Goal: Use online tool/utility: Utilize a website feature to perform a specific function

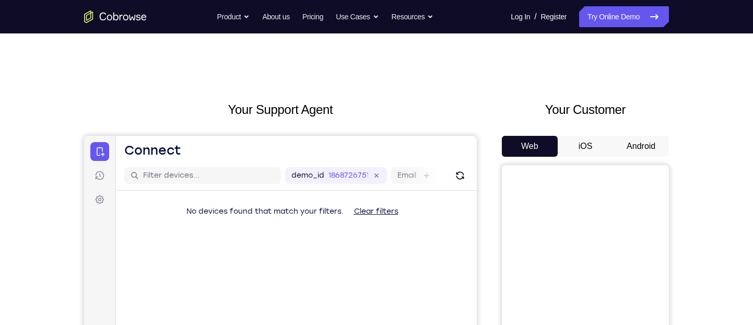
click at [647, 145] on button "Android" at bounding box center [641, 146] width 56 height 21
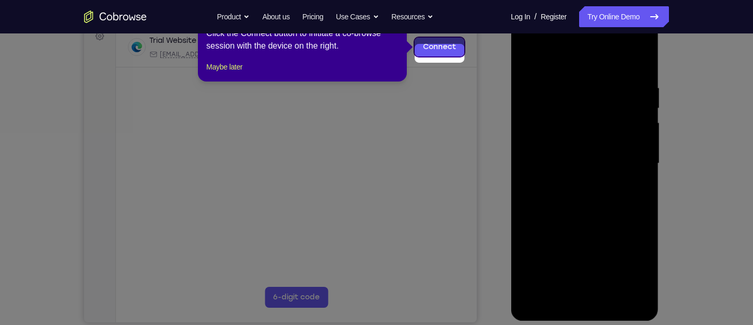
scroll to position [142, 0]
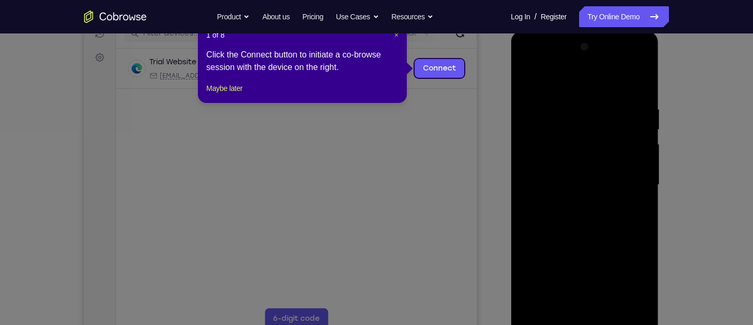
click at [396, 33] on span "×" at bounding box center [396, 35] width 4 height 8
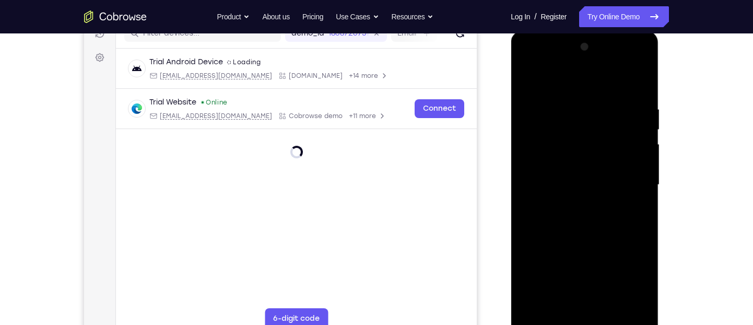
scroll to position [281, 0]
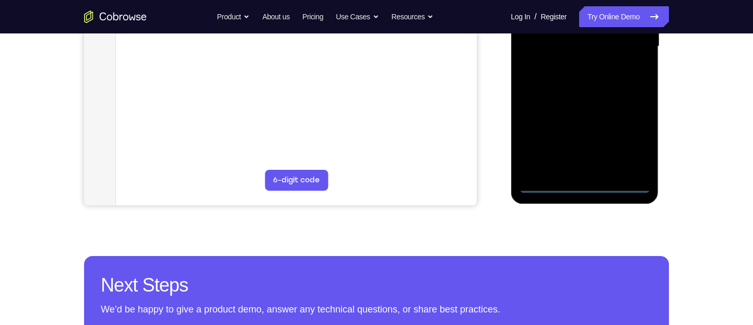
click at [585, 187] on div at bounding box center [585, 46] width 132 height 293
click at [635, 145] on div at bounding box center [585, 46] width 132 height 293
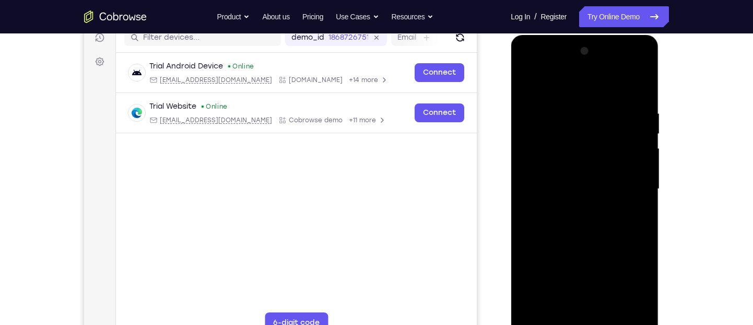
scroll to position [137, 0]
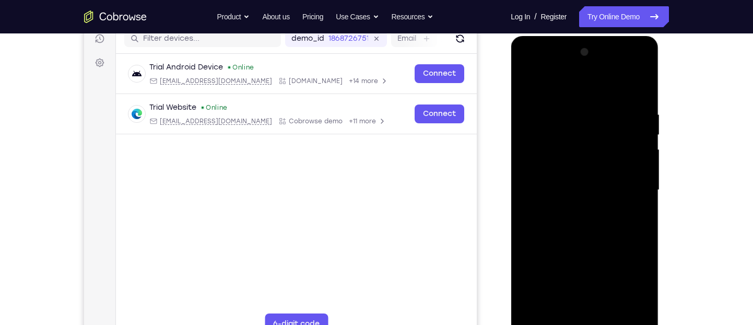
click at [554, 91] on div at bounding box center [585, 190] width 132 height 293
click at [629, 191] on div at bounding box center [585, 190] width 132 height 293
click at [573, 210] on div at bounding box center [585, 190] width 132 height 293
click at [575, 171] on div at bounding box center [585, 190] width 132 height 293
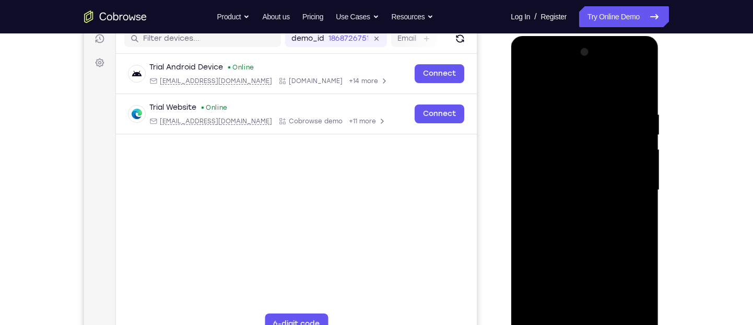
click at [568, 179] on div at bounding box center [585, 190] width 132 height 293
click at [580, 164] on div at bounding box center [585, 190] width 132 height 293
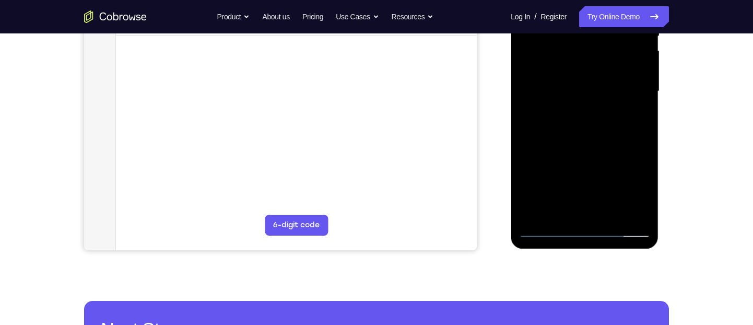
scroll to position [236, 0]
click at [640, 210] on div at bounding box center [585, 91] width 132 height 293
click at [617, 216] on div at bounding box center [585, 91] width 132 height 293
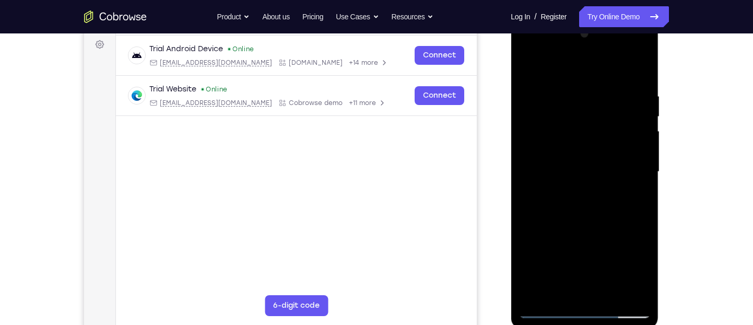
scroll to position [166, 0]
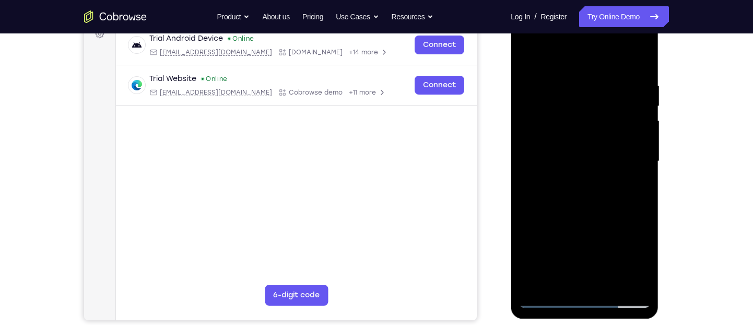
click at [617, 216] on div at bounding box center [585, 161] width 132 height 293
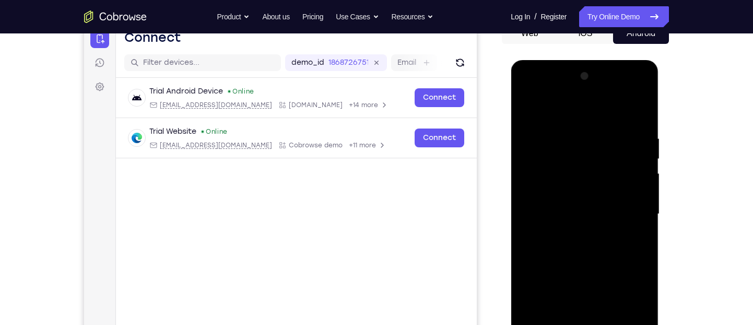
scroll to position [112, 0]
click at [528, 111] on div at bounding box center [585, 214] width 132 height 293
click at [574, 142] on div at bounding box center [585, 214] width 132 height 293
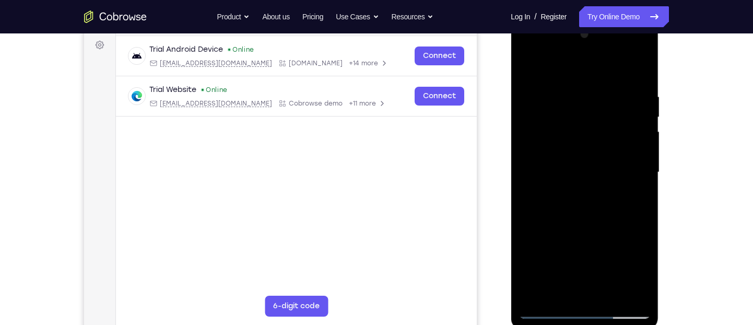
scroll to position [152, 0]
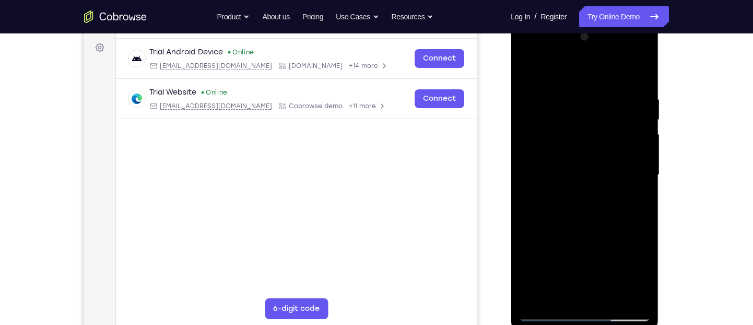
click at [629, 148] on div at bounding box center [585, 175] width 132 height 293
drag, startPoint x: 629, startPoint y: 148, endPoint x: 542, endPoint y: 146, distance: 86.8
click at [542, 146] on div at bounding box center [585, 175] width 132 height 293
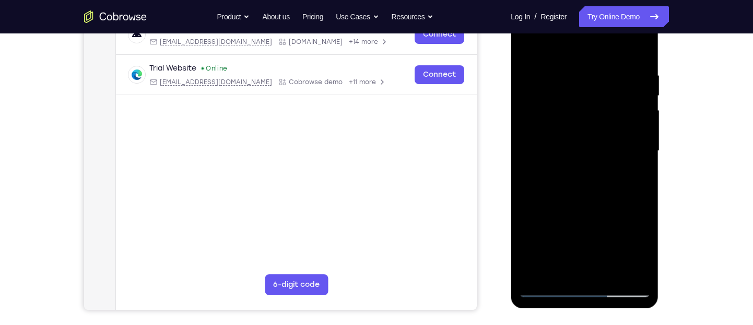
scroll to position [171, 0]
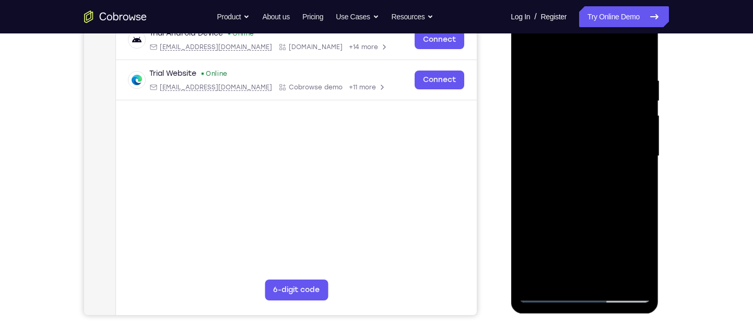
drag, startPoint x: 629, startPoint y: 153, endPoint x: 533, endPoint y: 182, distance: 99.5
click at [533, 182] on div at bounding box center [585, 156] width 132 height 293
drag, startPoint x: 634, startPoint y: 160, endPoint x: 492, endPoint y: 177, distance: 143.1
click at [511, 177] on html "Online web based iOS Simulators and Android Emulators. Run iPhone, iPad, Mobile…" at bounding box center [585, 159] width 149 height 314
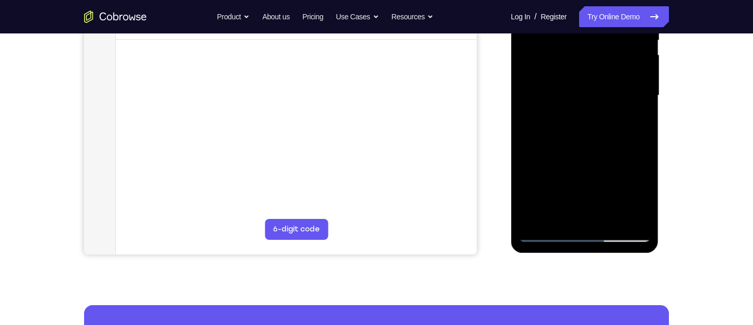
scroll to position [153, 0]
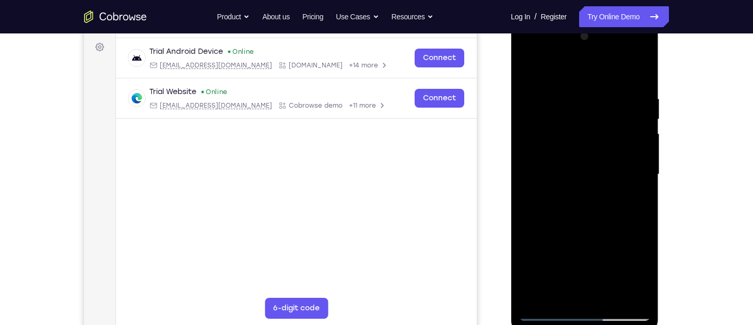
click at [632, 175] on div at bounding box center [585, 174] width 132 height 293
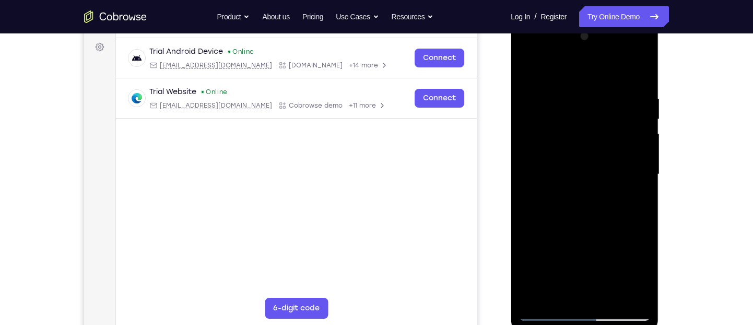
drag, startPoint x: 632, startPoint y: 175, endPoint x: 553, endPoint y: 166, distance: 79.4
click at [553, 166] on div at bounding box center [585, 174] width 132 height 293
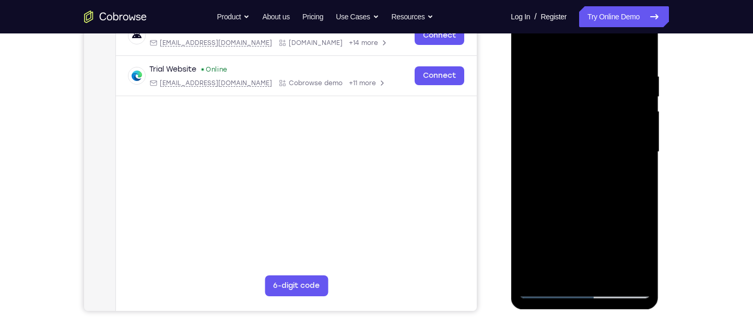
scroll to position [176, 0]
drag, startPoint x: 645, startPoint y: 171, endPoint x: 565, endPoint y: 186, distance: 81.3
click at [565, 186] on div at bounding box center [585, 151] width 132 height 293
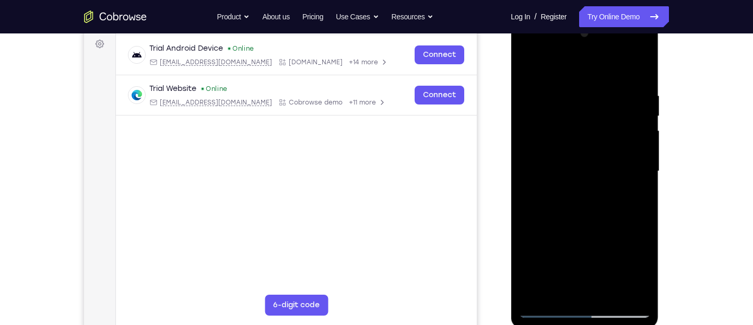
scroll to position [168, 0]
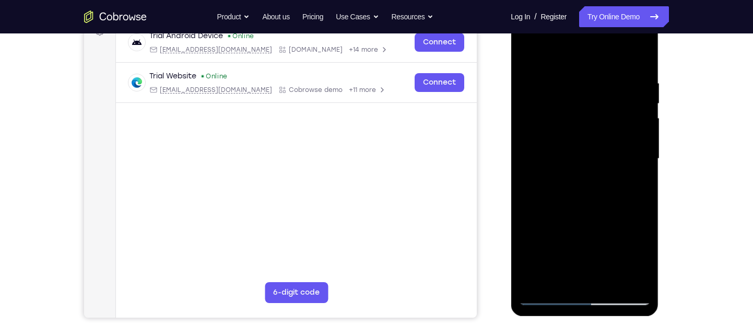
drag, startPoint x: 633, startPoint y: 155, endPoint x: 559, endPoint y: 148, distance: 75.0
click at [559, 148] on div at bounding box center [585, 159] width 132 height 293
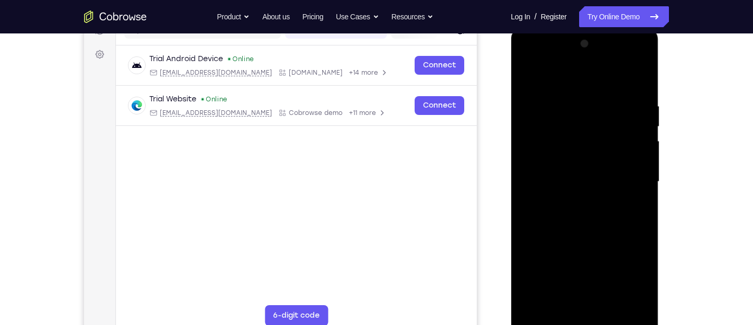
scroll to position [143, 0]
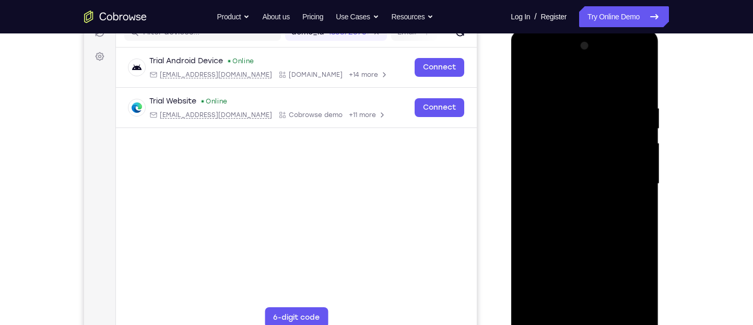
click at [639, 80] on div at bounding box center [585, 184] width 132 height 293
click at [645, 79] on div at bounding box center [585, 184] width 132 height 293
click at [541, 132] on div at bounding box center [585, 184] width 132 height 293
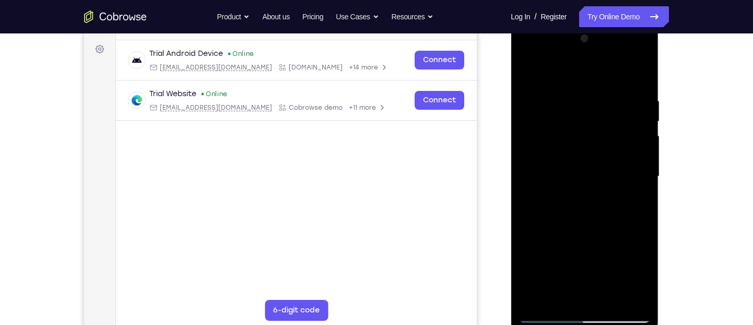
scroll to position [304, 0]
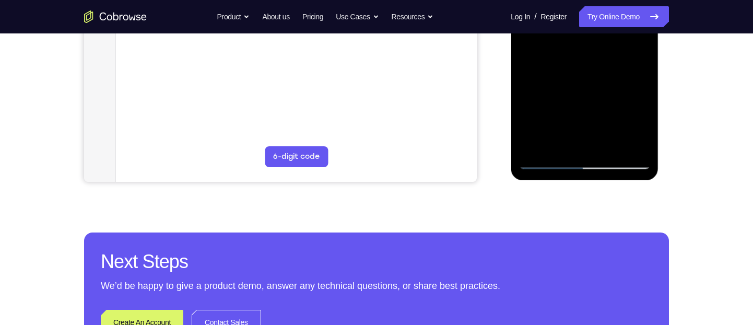
click at [536, 152] on div at bounding box center [585, 23] width 132 height 293
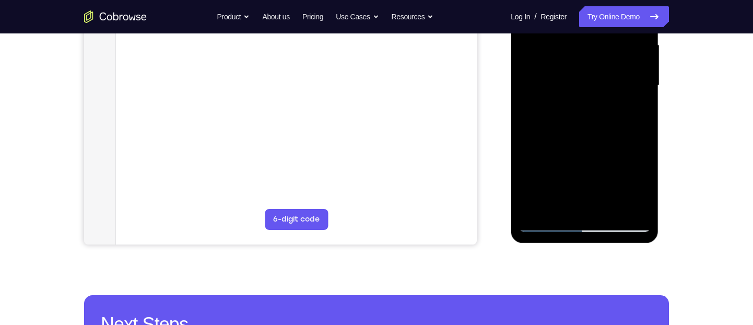
scroll to position [240, 0]
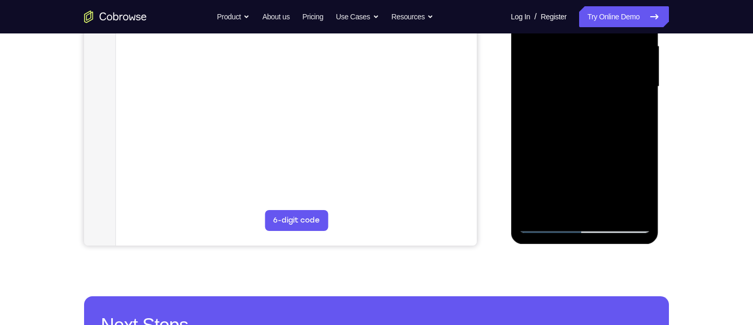
click at [642, 110] on div at bounding box center [585, 86] width 132 height 293
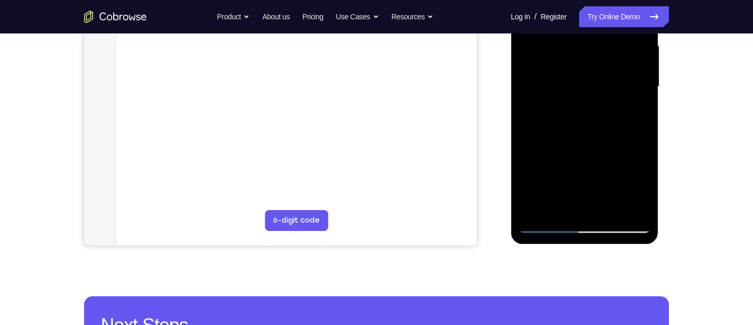
click at [642, 110] on div at bounding box center [585, 86] width 132 height 293
drag, startPoint x: 588, startPoint y: 129, endPoint x: 560, endPoint y: 67, distance: 67.8
click at [560, 67] on div at bounding box center [585, 86] width 132 height 293
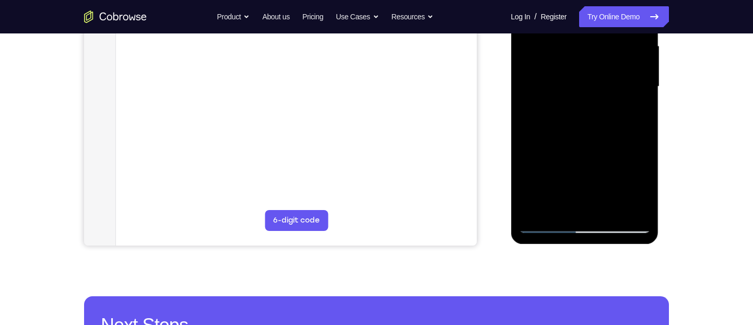
drag, startPoint x: 593, startPoint y: 146, endPoint x: 525, endPoint y: 32, distance: 131.9
click at [525, 32] on div at bounding box center [585, 86] width 132 height 293
drag, startPoint x: 598, startPoint y: 172, endPoint x: 570, endPoint y: 84, distance: 92.5
click at [570, 84] on div at bounding box center [585, 86] width 132 height 293
drag, startPoint x: 590, startPoint y: 171, endPoint x: 579, endPoint y: 121, distance: 51.5
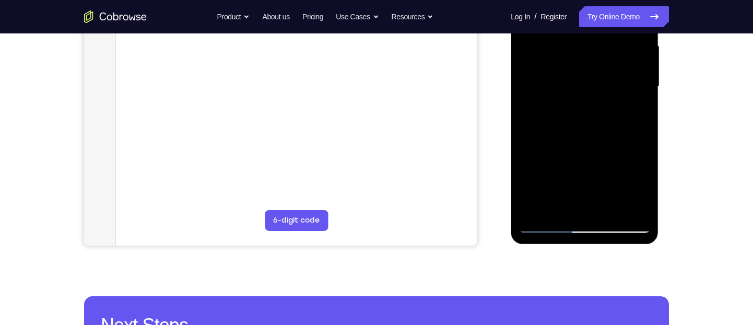
click at [579, 121] on div at bounding box center [585, 86] width 132 height 293
drag, startPoint x: 603, startPoint y: 163, endPoint x: 594, endPoint y: 135, distance: 29.4
click at [594, 135] on div at bounding box center [585, 86] width 132 height 293
drag, startPoint x: 595, startPoint y: 144, endPoint x: 552, endPoint y: 74, distance: 81.8
click at [552, 74] on div at bounding box center [585, 86] width 132 height 293
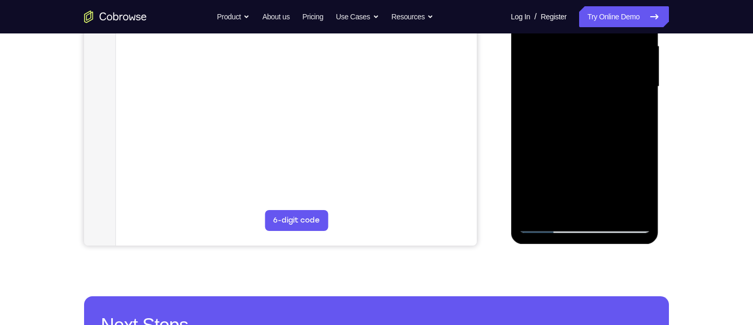
click at [553, 151] on div at bounding box center [585, 86] width 132 height 293
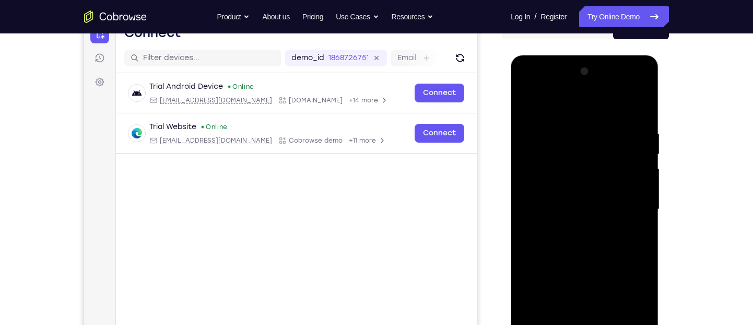
scroll to position [117, 0]
click at [526, 101] on div at bounding box center [585, 210] width 132 height 293
drag, startPoint x: 601, startPoint y: 198, endPoint x: 543, endPoint y: 74, distance: 136.5
click at [543, 74] on div at bounding box center [585, 210] width 132 height 293
drag, startPoint x: 563, startPoint y: 194, endPoint x: 543, endPoint y: 134, distance: 63.3
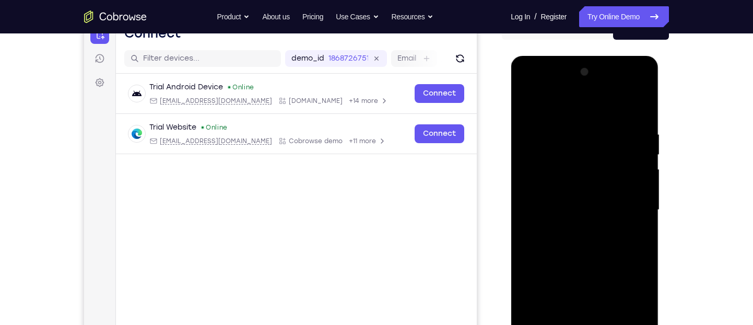
click at [543, 134] on div at bounding box center [585, 210] width 132 height 293
click at [543, 202] on div at bounding box center [585, 210] width 132 height 293
click at [561, 138] on div at bounding box center [585, 210] width 132 height 293
drag, startPoint x: 607, startPoint y: 199, endPoint x: 565, endPoint y: 105, distance: 102.9
click at [565, 105] on div at bounding box center [585, 210] width 132 height 293
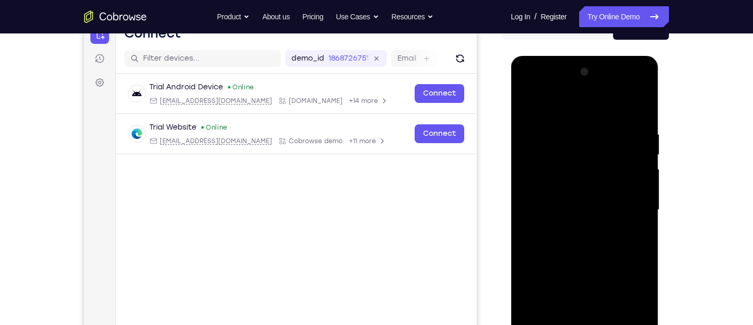
click at [527, 103] on div at bounding box center [585, 210] width 132 height 293
drag, startPoint x: 565, startPoint y: 136, endPoint x: 521, endPoint y: 19, distance: 124.5
click at [521, 56] on html "Online web based iOS Simulators and Android Emulators. Run iPhone, iPad, Mobile…" at bounding box center [585, 213] width 149 height 314
drag, startPoint x: 592, startPoint y: 233, endPoint x: 558, endPoint y: 66, distance: 170.6
click at [558, 66] on div at bounding box center [585, 210] width 132 height 293
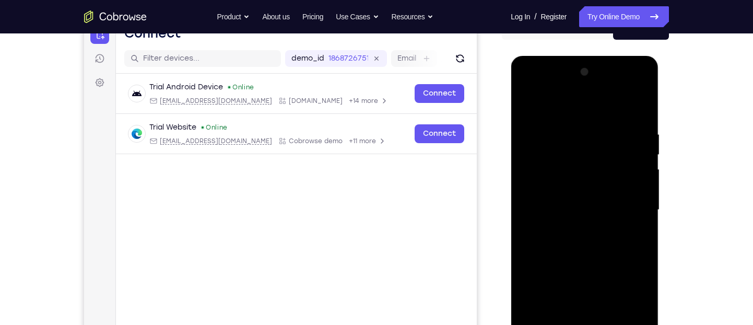
drag, startPoint x: 581, startPoint y: 241, endPoint x: 524, endPoint y: 47, distance: 202.7
click at [524, 56] on html "Online web based iOS Simulators and Android Emulators. Run iPhone, iPad, Mobile…" at bounding box center [585, 213] width 149 height 314
drag, startPoint x: 570, startPoint y: 162, endPoint x: 594, endPoint y: 265, distance: 105.8
click at [594, 265] on div at bounding box center [585, 210] width 132 height 293
drag, startPoint x: 575, startPoint y: 156, endPoint x: 579, endPoint y: 211, distance: 54.5
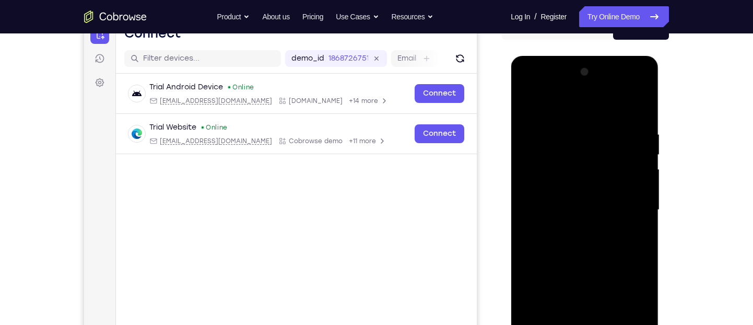
click at [579, 211] on div at bounding box center [585, 210] width 132 height 293
click at [580, 141] on div at bounding box center [585, 210] width 132 height 293
drag, startPoint x: 580, startPoint y: 141, endPoint x: 600, endPoint y: 241, distance: 102.9
click at [600, 241] on div at bounding box center [585, 210] width 132 height 293
drag, startPoint x: 550, startPoint y: 214, endPoint x: 543, endPoint y: 154, distance: 60.9
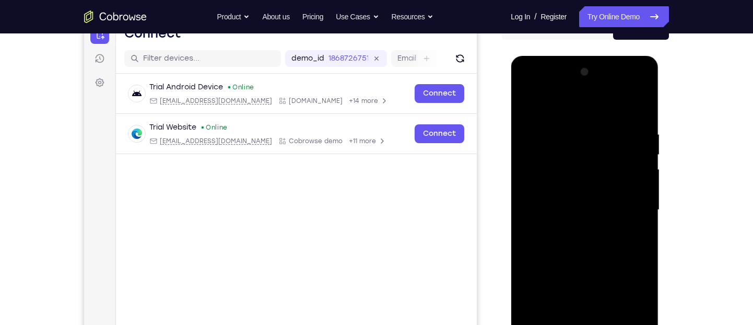
click at [543, 154] on div at bounding box center [585, 210] width 132 height 293
click at [621, 150] on div at bounding box center [585, 210] width 132 height 293
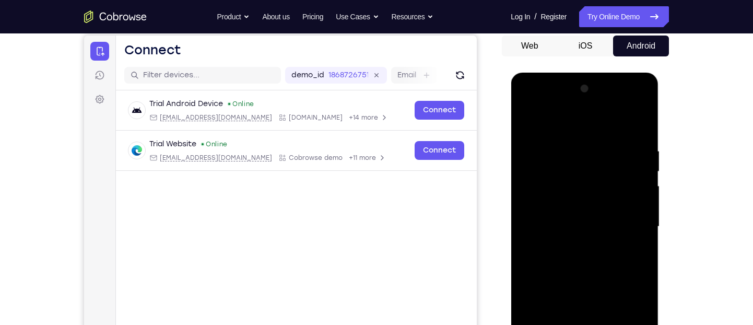
scroll to position [101, 0]
drag, startPoint x: 621, startPoint y: 166, endPoint x: 649, endPoint y: 213, distance: 54.1
click at [649, 213] on div at bounding box center [585, 226] width 132 height 293
click at [529, 122] on div at bounding box center [585, 226] width 132 height 293
drag, startPoint x: 584, startPoint y: 210, endPoint x: 547, endPoint y: 101, distance: 115.2
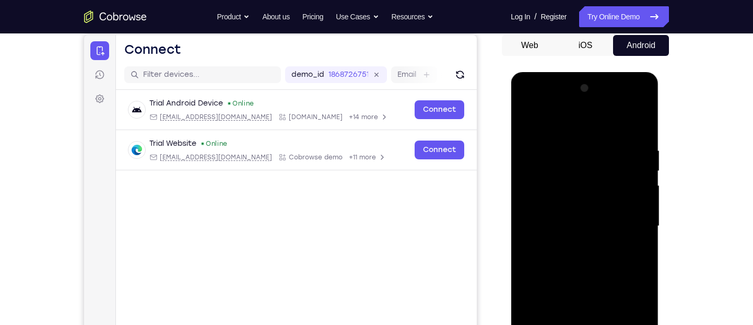
click at [547, 101] on div at bounding box center [585, 226] width 132 height 293
drag, startPoint x: 563, startPoint y: 210, endPoint x: 546, endPoint y: 129, distance: 82.3
click at [546, 129] on div at bounding box center [585, 226] width 132 height 293
drag, startPoint x: 623, startPoint y: 233, endPoint x: 589, endPoint y: 146, distance: 92.5
click at [589, 146] on div at bounding box center [585, 226] width 132 height 293
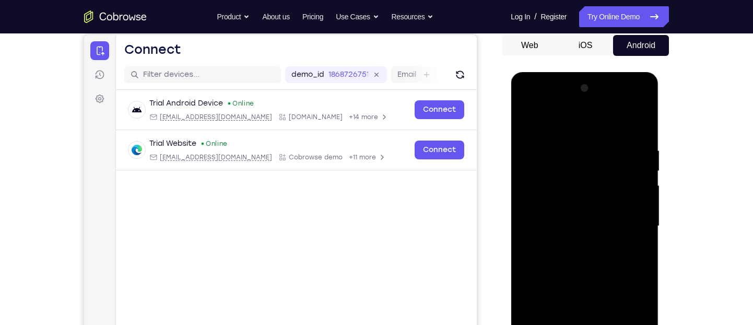
drag, startPoint x: 608, startPoint y: 230, endPoint x: 573, endPoint y: 117, distance: 118.8
click at [573, 117] on div at bounding box center [585, 226] width 132 height 293
drag, startPoint x: 598, startPoint y: 211, endPoint x: 570, endPoint y: 143, distance: 73.6
click at [570, 143] on div at bounding box center [585, 226] width 132 height 293
drag, startPoint x: 588, startPoint y: 237, endPoint x: 542, endPoint y: 144, distance: 103.3
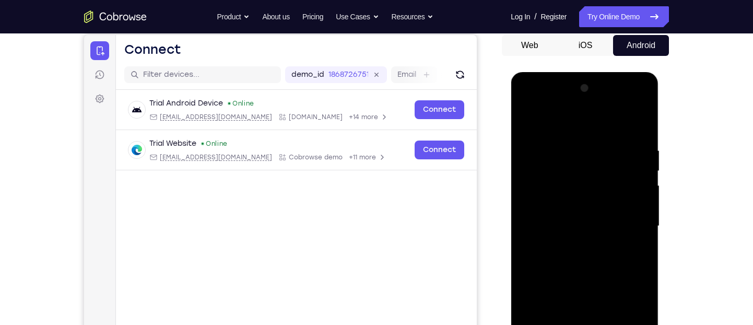
click at [542, 144] on div at bounding box center [585, 226] width 132 height 293
drag, startPoint x: 573, startPoint y: 205, endPoint x: 560, endPoint y: 83, distance: 122.4
click at [560, 83] on div at bounding box center [585, 226] width 132 height 293
drag, startPoint x: 602, startPoint y: 224, endPoint x: 581, endPoint y: 157, distance: 70.4
click at [581, 72] on div "Tap to Start" at bounding box center [585, 72] width 148 height 0
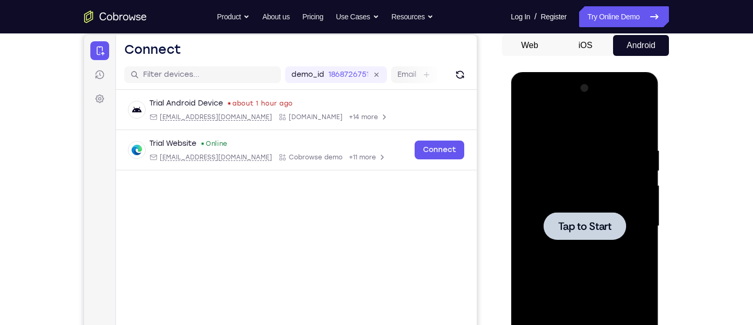
click at [589, 147] on div at bounding box center [585, 226] width 132 height 293
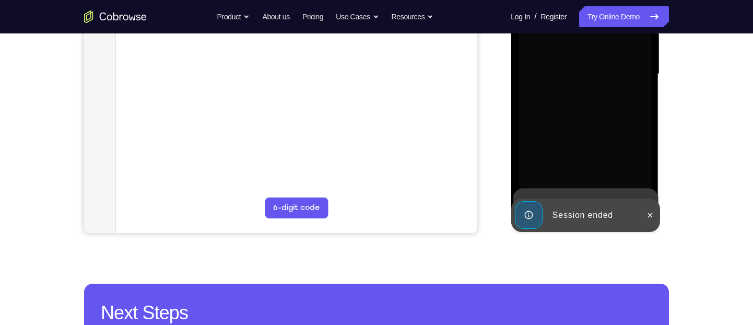
scroll to position [253, 0]
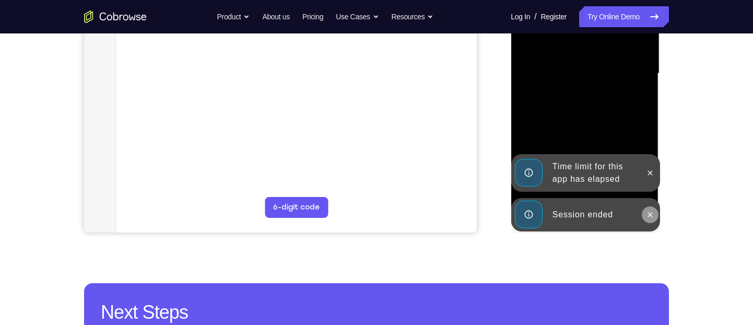
click at [653, 219] on button at bounding box center [650, 214] width 17 height 17
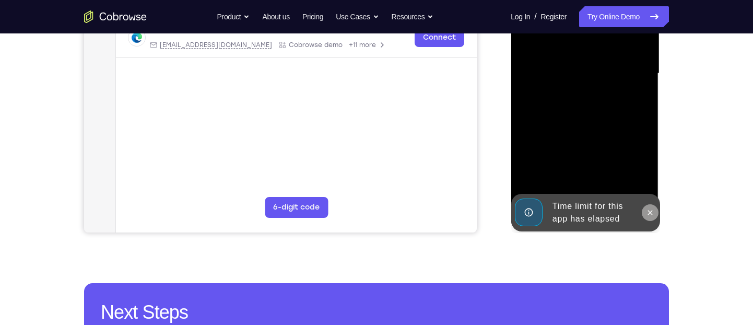
click at [653, 213] on icon at bounding box center [650, 212] width 8 height 8
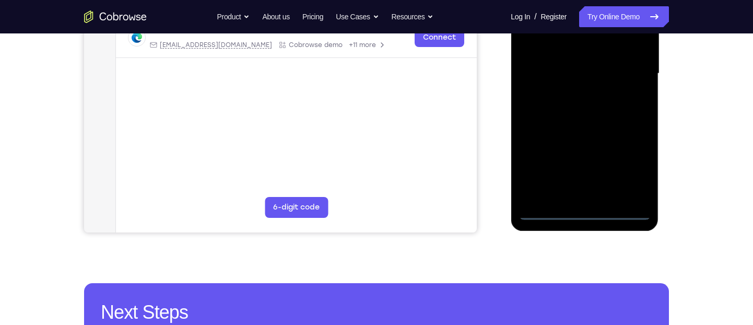
click at [592, 208] on div at bounding box center [585, 73] width 132 height 293
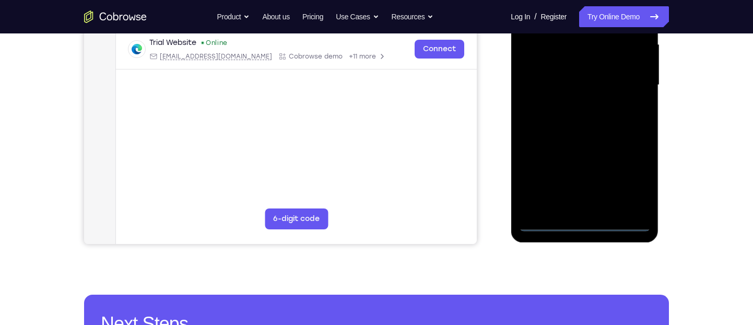
scroll to position [241, 0]
click at [578, 224] on div at bounding box center [585, 85] width 132 height 293
click at [625, 172] on div at bounding box center [585, 85] width 132 height 293
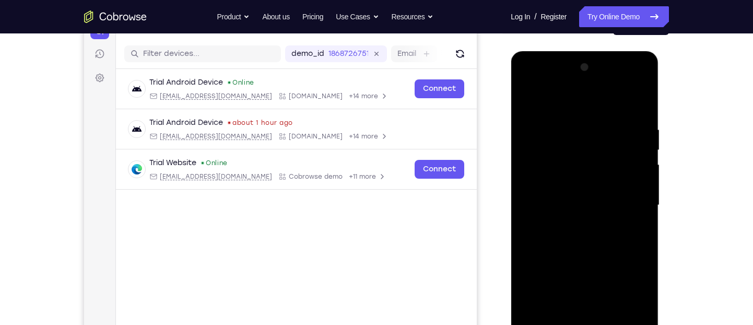
scroll to position [121, 0]
click at [555, 99] on div at bounding box center [585, 206] width 132 height 293
click at [578, 148] on div at bounding box center [585, 206] width 132 height 293
click at [602, 134] on div at bounding box center [585, 206] width 132 height 293
drag, startPoint x: 615, startPoint y: 174, endPoint x: 623, endPoint y: 102, distance: 72.1
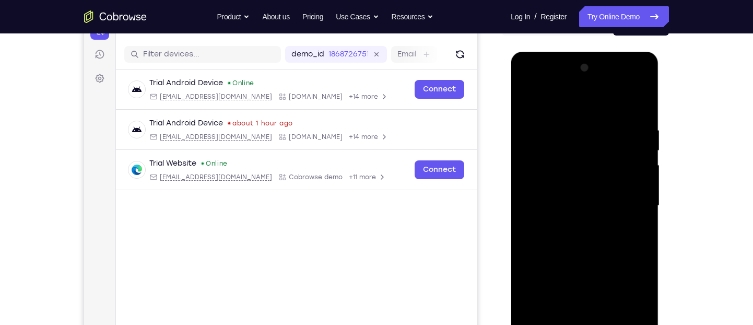
click at [623, 102] on div at bounding box center [585, 206] width 132 height 293
drag, startPoint x: 583, startPoint y: 148, endPoint x: 581, endPoint y: 212, distance: 64.3
click at [581, 212] on div at bounding box center [585, 206] width 132 height 293
click at [564, 134] on div at bounding box center [585, 206] width 132 height 293
drag, startPoint x: 585, startPoint y: 192, endPoint x: 577, endPoint y: 114, distance: 78.8
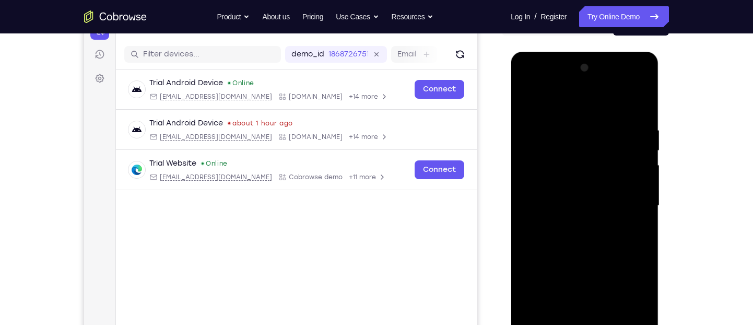
click at [577, 114] on div at bounding box center [585, 206] width 132 height 293
drag, startPoint x: 578, startPoint y: 213, endPoint x: 578, endPoint y: 99, distance: 114.4
click at [578, 99] on div at bounding box center [585, 206] width 132 height 293
drag, startPoint x: 570, startPoint y: 117, endPoint x: 582, endPoint y: 265, distance: 149.4
click at [582, 265] on div at bounding box center [585, 206] width 132 height 293
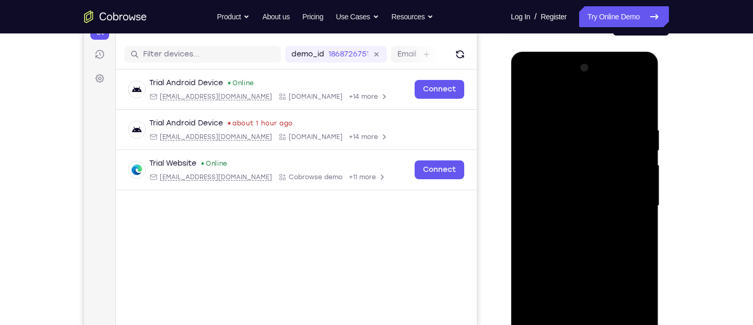
drag, startPoint x: 600, startPoint y: 150, endPoint x: 583, endPoint y: 265, distance: 116.2
click at [583, 265] on div at bounding box center [585, 206] width 132 height 293
click at [603, 124] on div at bounding box center [585, 206] width 132 height 293
click at [618, 101] on div at bounding box center [585, 206] width 132 height 293
click at [589, 79] on div at bounding box center [585, 206] width 132 height 293
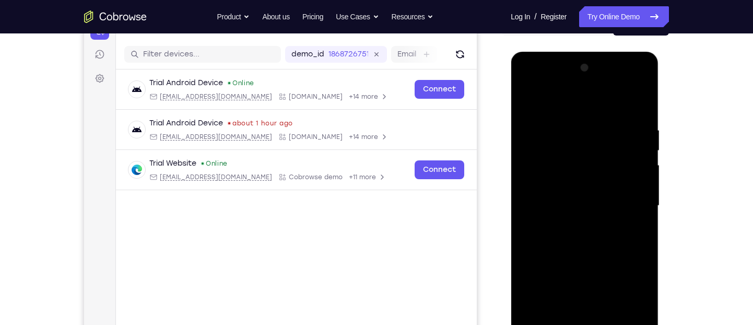
scroll to position [175, 0]
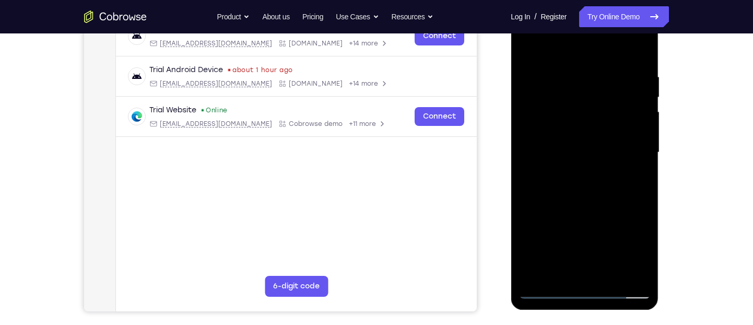
click at [575, 173] on div at bounding box center [585, 152] width 132 height 293
click at [590, 129] on div at bounding box center [585, 152] width 132 height 293
click at [578, 140] on div at bounding box center [585, 152] width 132 height 293
click at [565, 174] on div at bounding box center [585, 152] width 132 height 293
click at [580, 170] on div at bounding box center [585, 152] width 132 height 293
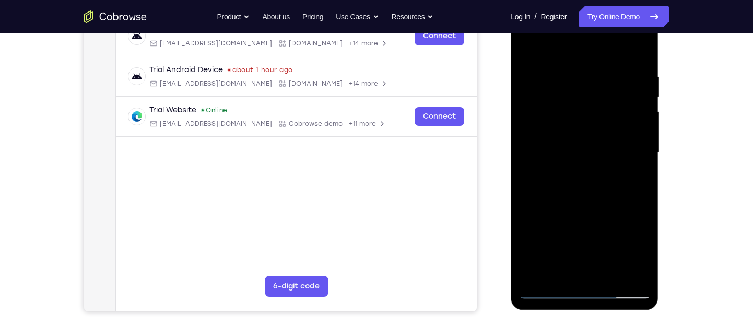
click at [586, 125] on div at bounding box center [585, 152] width 132 height 293
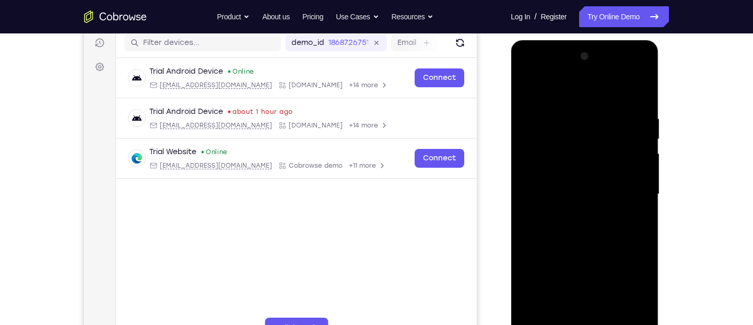
scroll to position [128, 0]
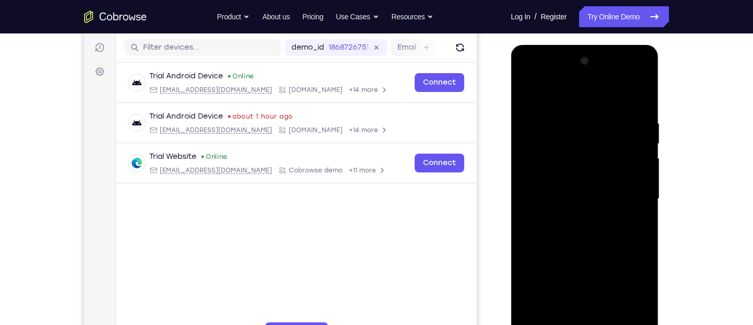
click at [574, 215] on div at bounding box center [585, 199] width 132 height 293
click at [571, 176] on div at bounding box center [585, 199] width 132 height 293
click at [568, 187] on div at bounding box center [585, 199] width 132 height 293
click at [567, 190] on div at bounding box center [585, 199] width 132 height 293
click at [562, 219] on div at bounding box center [585, 199] width 132 height 293
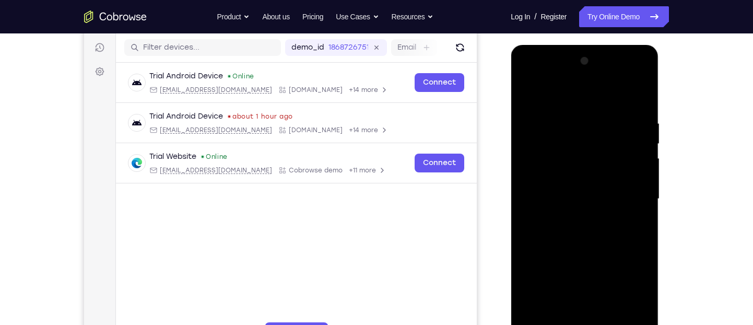
click at [593, 72] on div at bounding box center [585, 199] width 132 height 293
click at [563, 88] on div at bounding box center [585, 199] width 132 height 293
click at [573, 219] on div at bounding box center [585, 199] width 132 height 293
click at [578, 179] on div at bounding box center [585, 199] width 132 height 293
click at [573, 193] on div at bounding box center [585, 199] width 132 height 293
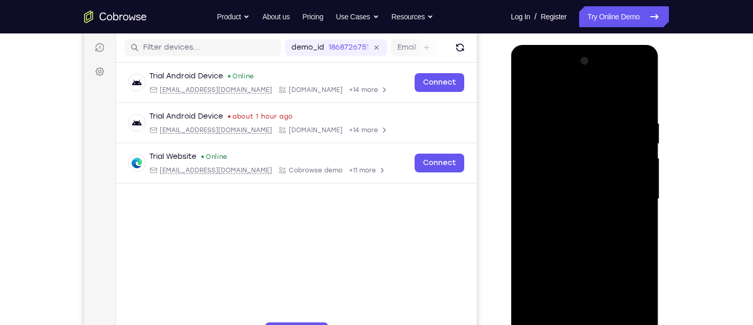
click at [573, 193] on div at bounding box center [585, 199] width 132 height 293
click at [589, 175] on div at bounding box center [585, 199] width 132 height 293
drag, startPoint x: 585, startPoint y: 199, endPoint x: 574, endPoint y: 108, distance: 91.1
click at [574, 108] on div at bounding box center [585, 199] width 132 height 293
drag, startPoint x: 597, startPoint y: 200, endPoint x: 578, endPoint y: 192, distance: 20.4
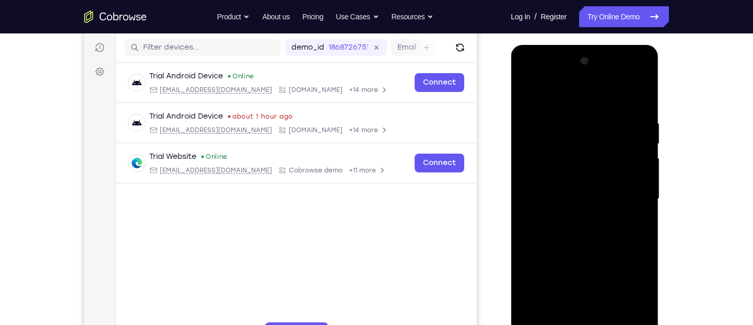
click at [578, 192] on div at bounding box center [585, 199] width 132 height 293
click at [641, 157] on div at bounding box center [585, 199] width 132 height 293
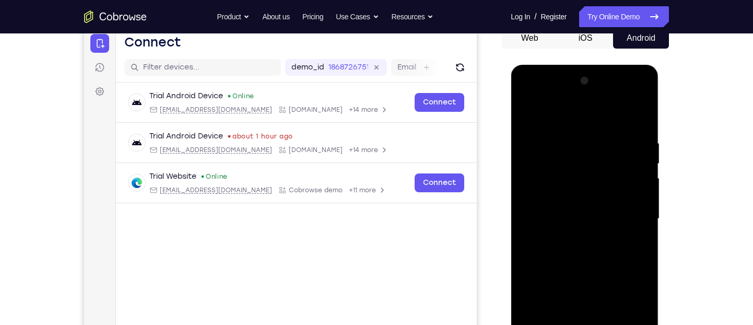
scroll to position [108, 0]
click at [527, 175] on div at bounding box center [585, 219] width 132 height 293
drag, startPoint x: 609, startPoint y: 166, endPoint x: 609, endPoint y: 180, distance: 14.1
click at [609, 180] on div at bounding box center [585, 219] width 132 height 293
click at [644, 185] on div at bounding box center [585, 219] width 132 height 293
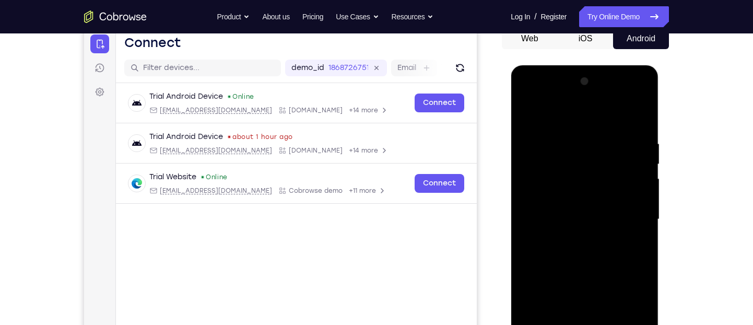
click at [644, 185] on div at bounding box center [585, 219] width 132 height 293
drag, startPoint x: 605, startPoint y: 141, endPoint x: 595, endPoint y: 222, distance: 81.7
click at [595, 222] on div at bounding box center [585, 219] width 132 height 293
click at [562, 147] on div at bounding box center [585, 219] width 132 height 293
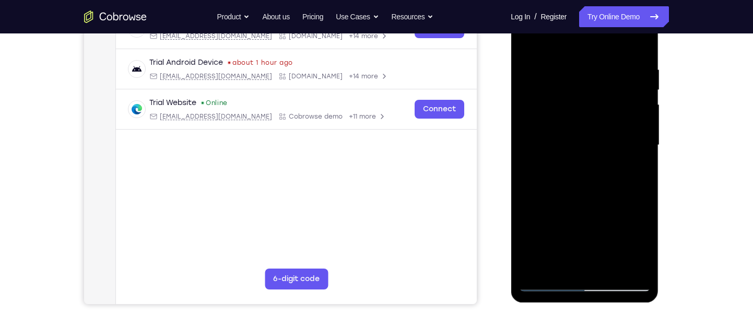
scroll to position [181, 0]
click at [633, 155] on div at bounding box center [585, 145] width 132 height 293
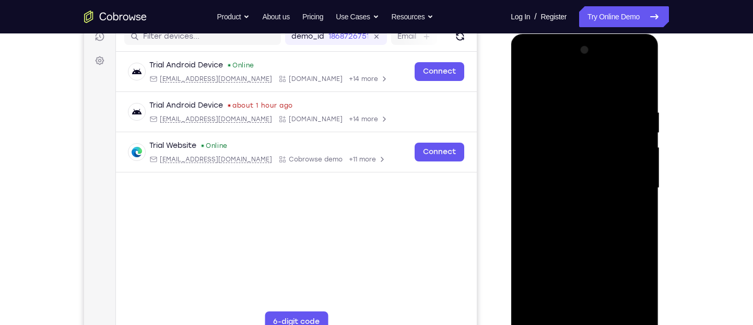
scroll to position [202, 0]
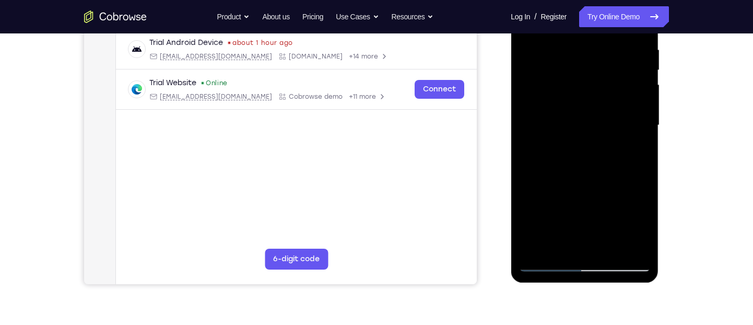
click at [633, 155] on div at bounding box center [585, 125] width 132 height 293
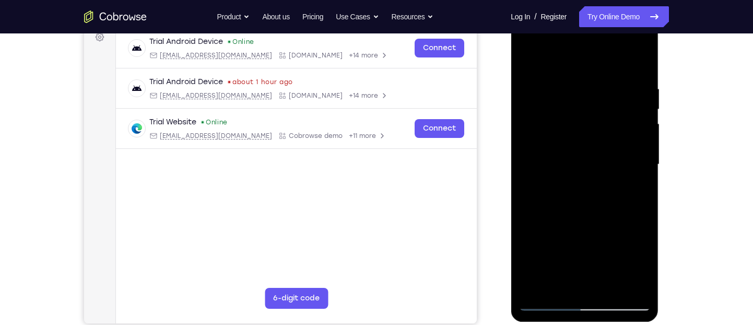
click at [633, 155] on div at bounding box center [585, 164] width 132 height 293
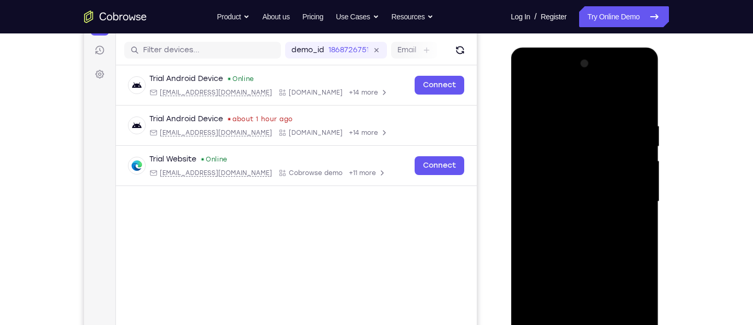
scroll to position [135, 0]
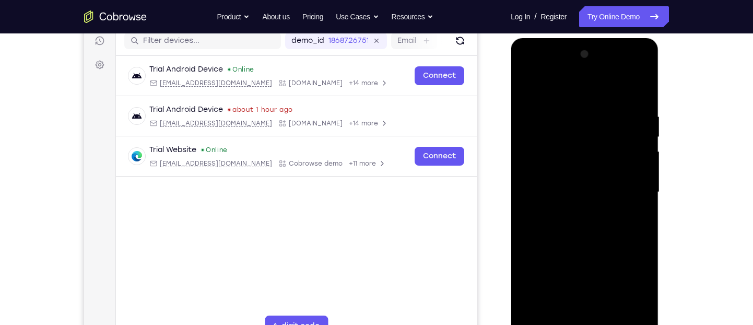
drag, startPoint x: 633, startPoint y: 202, endPoint x: 505, endPoint y: 143, distance: 140.8
click at [511, 143] on html "Online web based iOS Simulators and Android Emulators. Run iPhone, iPad, Mobile…" at bounding box center [585, 195] width 149 height 314
click at [645, 185] on div at bounding box center [585, 192] width 132 height 293
click at [526, 183] on div at bounding box center [585, 192] width 132 height 293
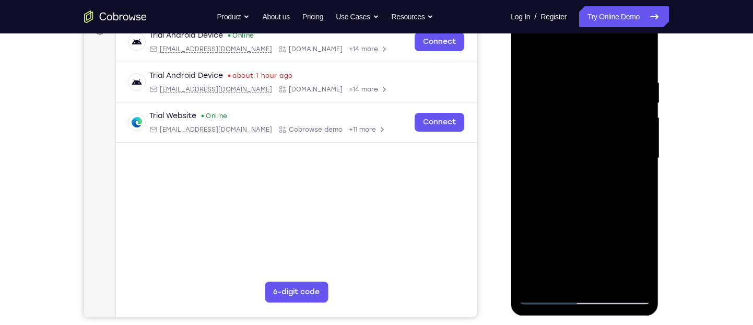
scroll to position [169, 0]
click at [636, 152] on div at bounding box center [585, 157] width 132 height 293
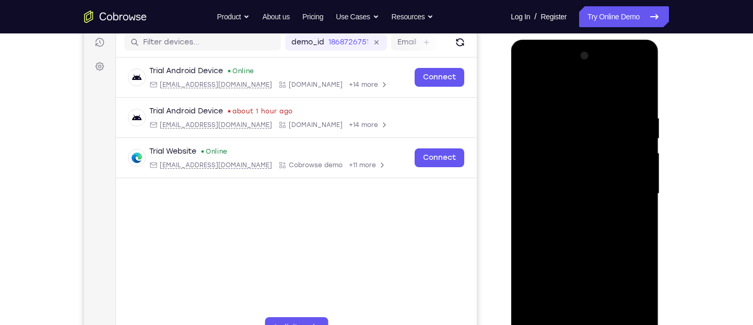
click at [644, 175] on div at bounding box center [585, 194] width 132 height 293
drag, startPoint x: 635, startPoint y: 177, endPoint x: 559, endPoint y: 173, distance: 76.4
click at [559, 173] on div at bounding box center [585, 194] width 132 height 293
click at [636, 179] on div at bounding box center [585, 194] width 132 height 293
drag, startPoint x: 636, startPoint y: 179, endPoint x: 524, endPoint y: 167, distance: 112.9
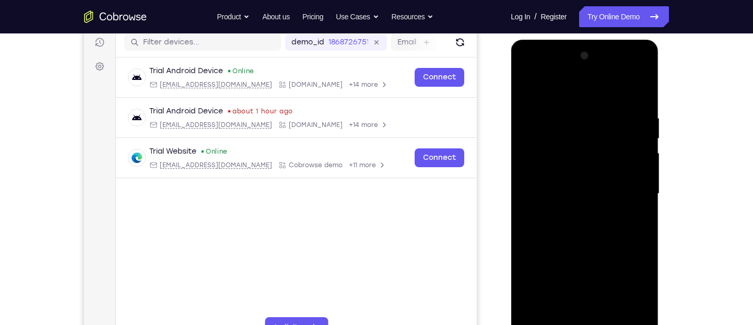
click at [524, 167] on div at bounding box center [585, 194] width 132 height 293
drag, startPoint x: 641, startPoint y: 181, endPoint x: 507, endPoint y: 184, distance: 133.8
click at [511, 184] on html "Online web based iOS Simulators and Android Emulators. Run iPhone, iPad, Mobile…" at bounding box center [585, 197] width 149 height 314
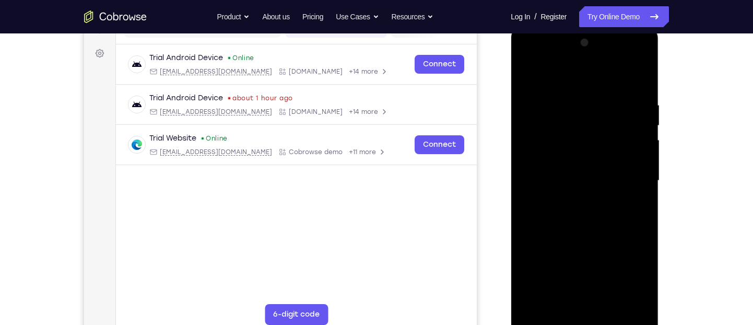
click at [633, 170] on div at bounding box center [585, 180] width 132 height 293
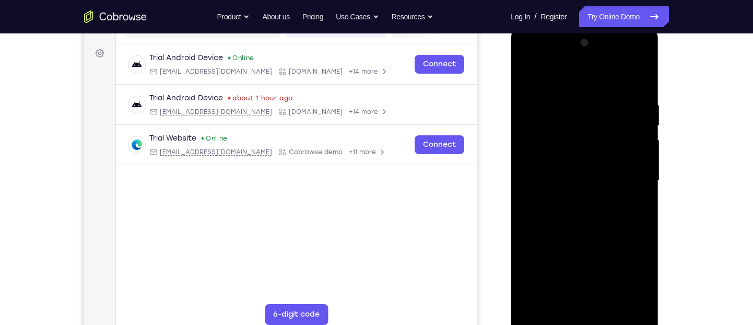
click at [633, 170] on div at bounding box center [585, 180] width 132 height 293
drag, startPoint x: 547, startPoint y: 162, endPoint x: 618, endPoint y: 156, distance: 71.3
click at [618, 156] on div at bounding box center [585, 180] width 132 height 293
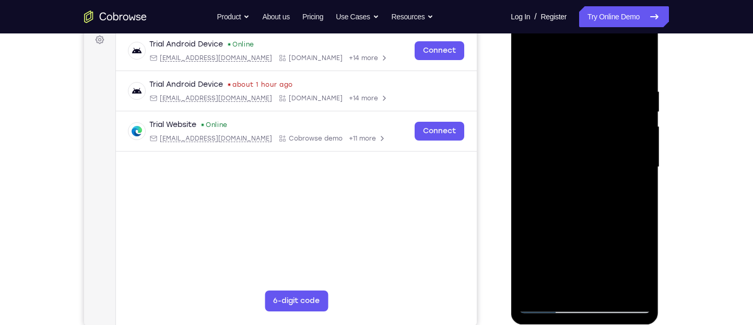
scroll to position [160, 0]
drag, startPoint x: 645, startPoint y: 145, endPoint x: 579, endPoint y: 144, distance: 65.8
click at [579, 144] on div at bounding box center [585, 166] width 132 height 293
drag, startPoint x: 639, startPoint y: 141, endPoint x: 550, endPoint y: 149, distance: 89.8
click at [550, 149] on div at bounding box center [585, 166] width 132 height 293
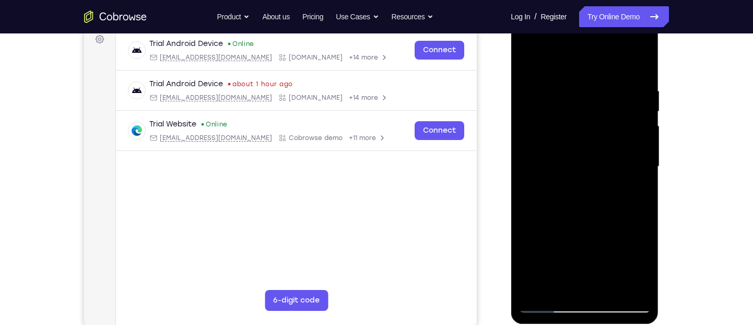
click at [641, 145] on div at bounding box center [585, 166] width 132 height 293
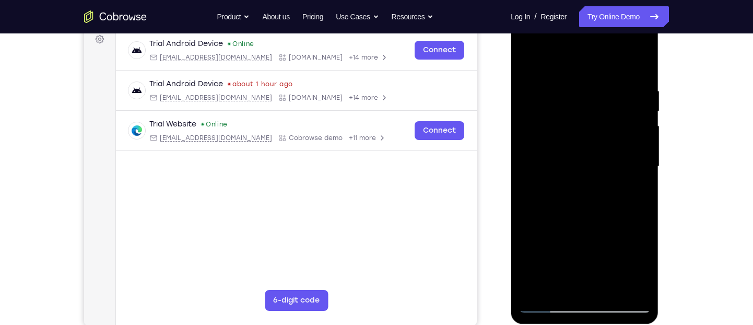
click at [641, 145] on div at bounding box center [585, 166] width 132 height 293
click at [528, 142] on div at bounding box center [585, 166] width 132 height 293
click at [636, 146] on div at bounding box center [585, 166] width 132 height 293
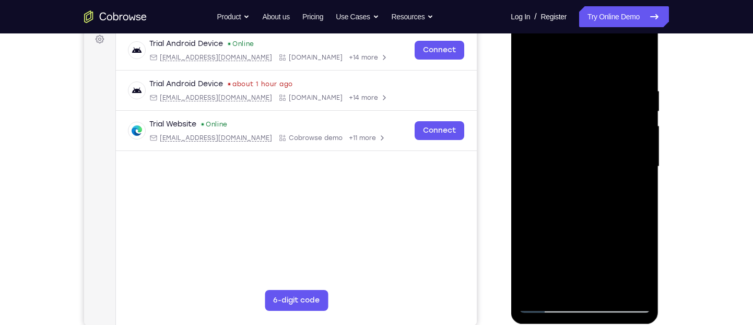
click at [636, 146] on div at bounding box center [585, 166] width 132 height 293
drag, startPoint x: 636, startPoint y: 146, endPoint x: 542, endPoint y: 127, distance: 96.0
click at [542, 127] on div at bounding box center [585, 166] width 132 height 293
drag, startPoint x: 629, startPoint y: 162, endPoint x: 547, endPoint y: 169, distance: 82.8
click at [547, 169] on div at bounding box center [585, 166] width 132 height 293
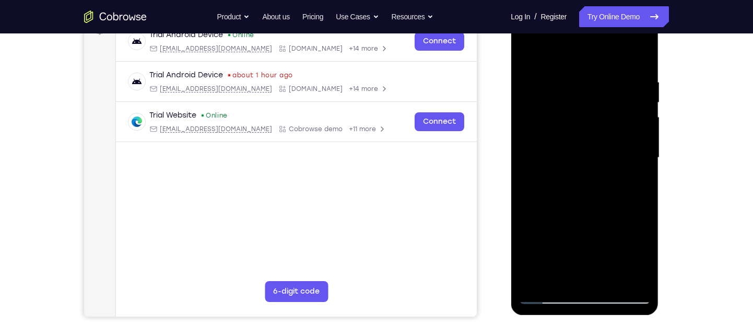
scroll to position [168, 0]
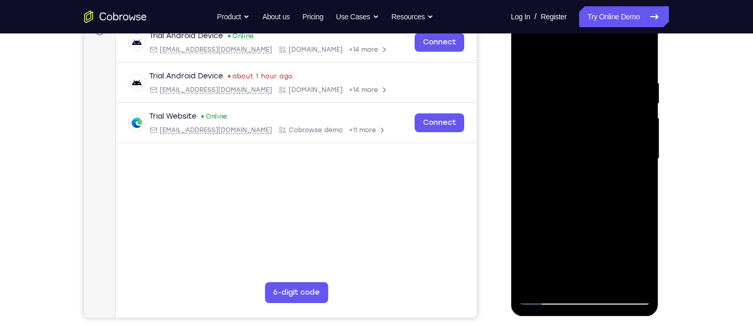
click at [634, 159] on div at bounding box center [585, 159] width 132 height 293
drag, startPoint x: 634, startPoint y: 159, endPoint x: 560, endPoint y: 158, distance: 73.7
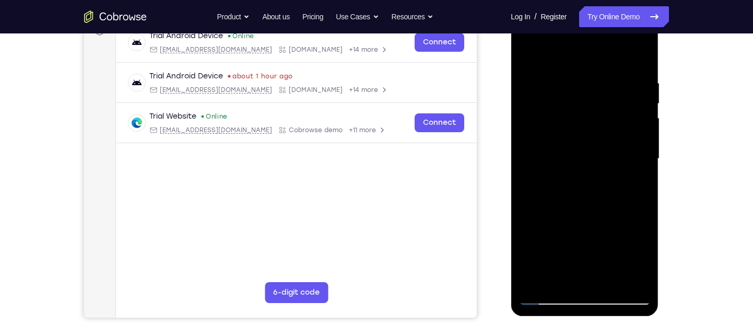
click at [560, 158] on div at bounding box center [585, 159] width 132 height 293
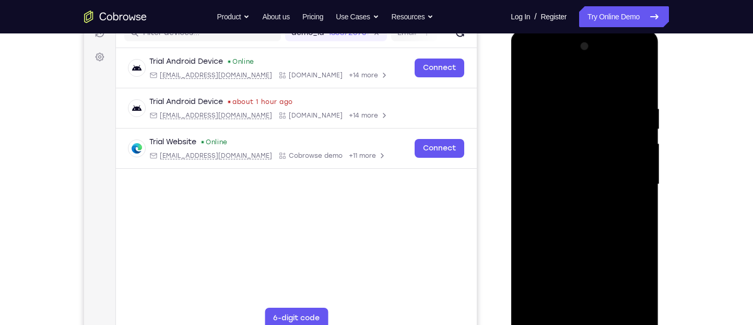
scroll to position [143, 0]
drag, startPoint x: 623, startPoint y: 169, endPoint x: 555, endPoint y: 165, distance: 67.5
click at [555, 165] on div at bounding box center [585, 184] width 132 height 293
click at [627, 168] on div at bounding box center [585, 184] width 132 height 293
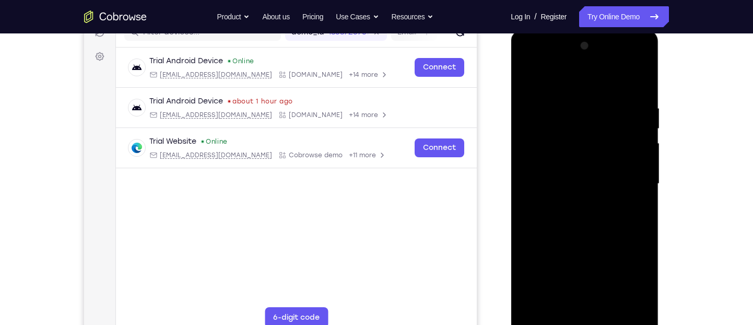
drag, startPoint x: 627, startPoint y: 168, endPoint x: 529, endPoint y: 179, distance: 98.3
click at [529, 179] on div at bounding box center [585, 184] width 132 height 293
drag, startPoint x: 639, startPoint y: 169, endPoint x: 550, endPoint y: 169, distance: 88.8
click at [550, 169] on div at bounding box center [585, 184] width 132 height 293
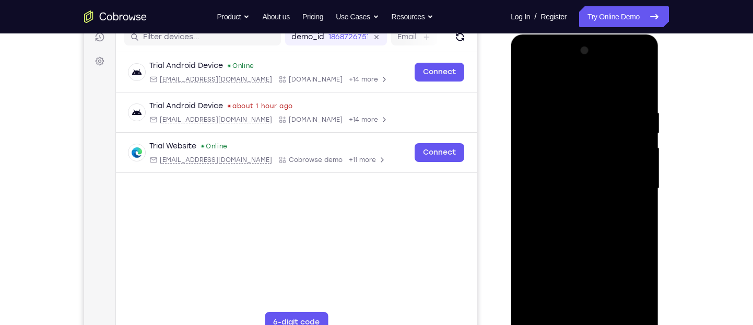
scroll to position [138, 0]
drag, startPoint x: 626, startPoint y: 161, endPoint x: 543, endPoint y: 162, distance: 82.6
click at [543, 162] on div at bounding box center [585, 189] width 132 height 293
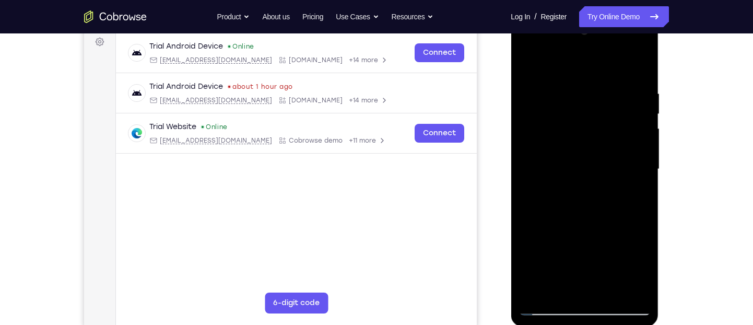
scroll to position [153, 0]
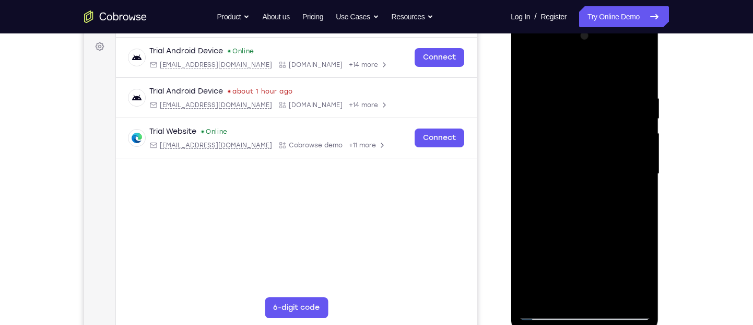
drag, startPoint x: 634, startPoint y: 172, endPoint x: 544, endPoint y: 166, distance: 90.6
click at [544, 166] on div at bounding box center [585, 174] width 132 height 293
click at [628, 161] on div at bounding box center [585, 174] width 132 height 293
click at [619, 154] on div at bounding box center [585, 174] width 132 height 293
click at [643, 158] on div at bounding box center [585, 174] width 132 height 293
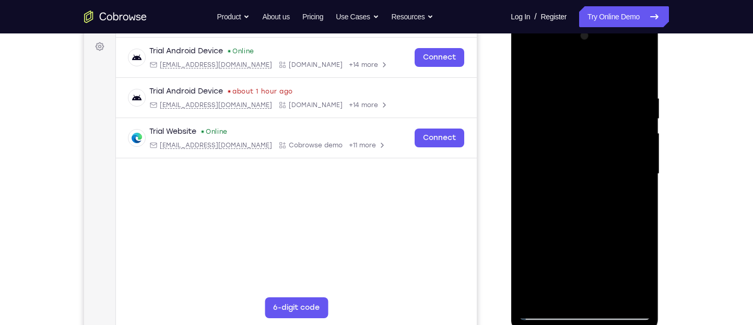
click at [643, 158] on div at bounding box center [585, 174] width 132 height 293
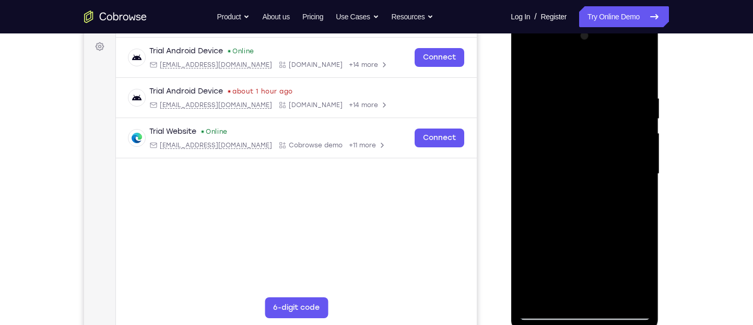
click at [643, 158] on div at bounding box center [585, 174] width 132 height 293
